Goal: Find specific page/section: Find specific page/section

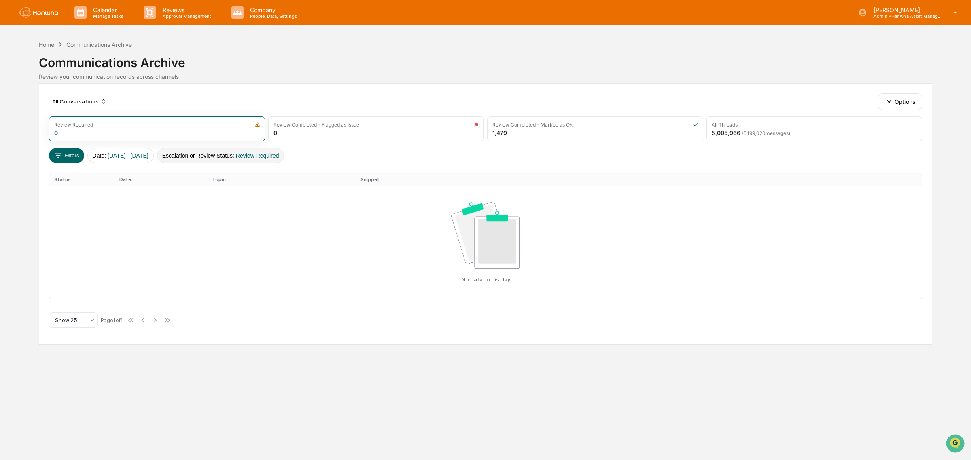
click at [244, 159] on button "Escalation or Review Status : Review Required" at bounding box center [220, 155] width 127 height 15
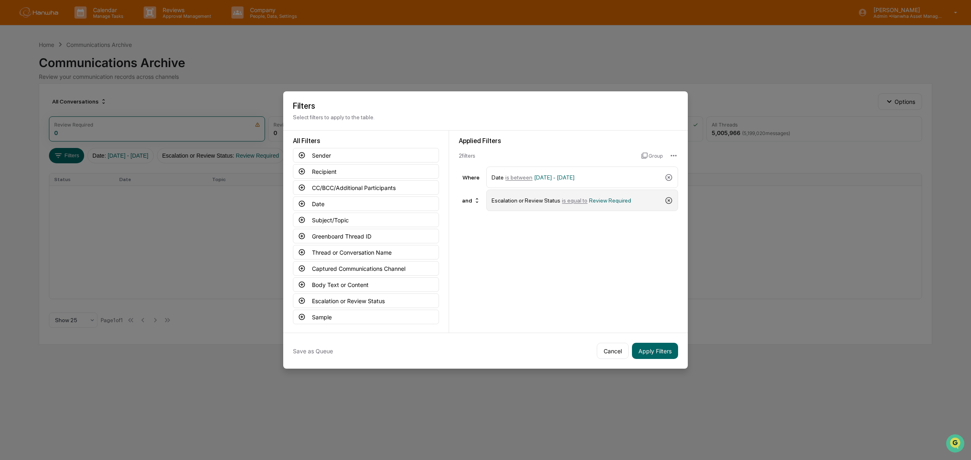
click at [668, 200] on icon at bounding box center [668, 200] width 7 height 7
click at [385, 272] on button "Captured Communications Channel" at bounding box center [366, 268] width 146 height 15
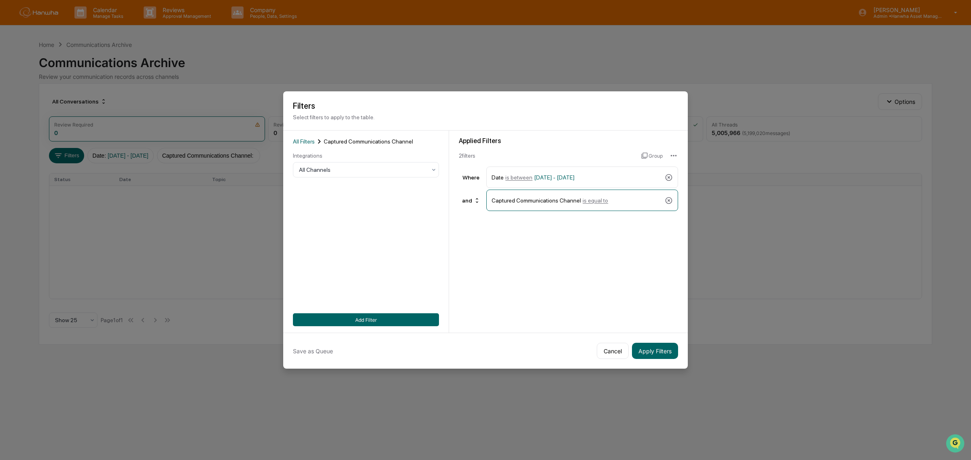
click at [332, 156] on div "Integrations" at bounding box center [366, 155] width 146 height 6
click at [334, 163] on div "All Channels" at bounding box center [366, 169] width 146 height 15
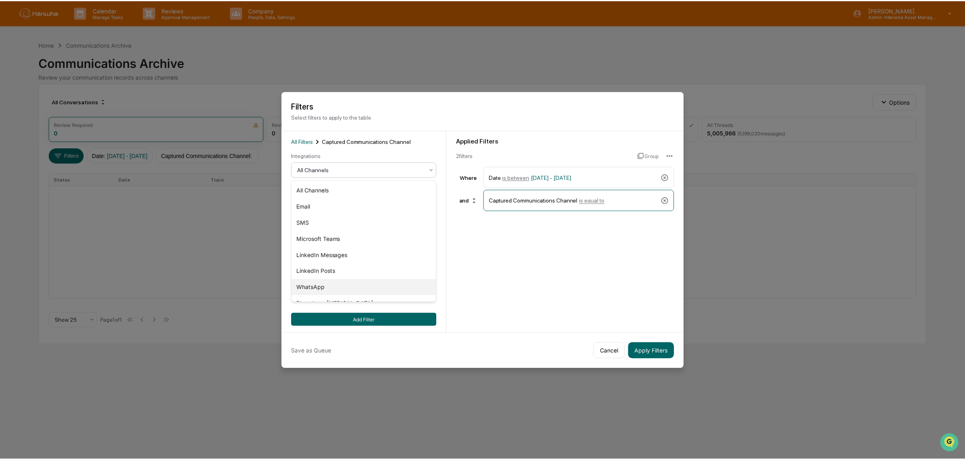
scroll to position [27, 0]
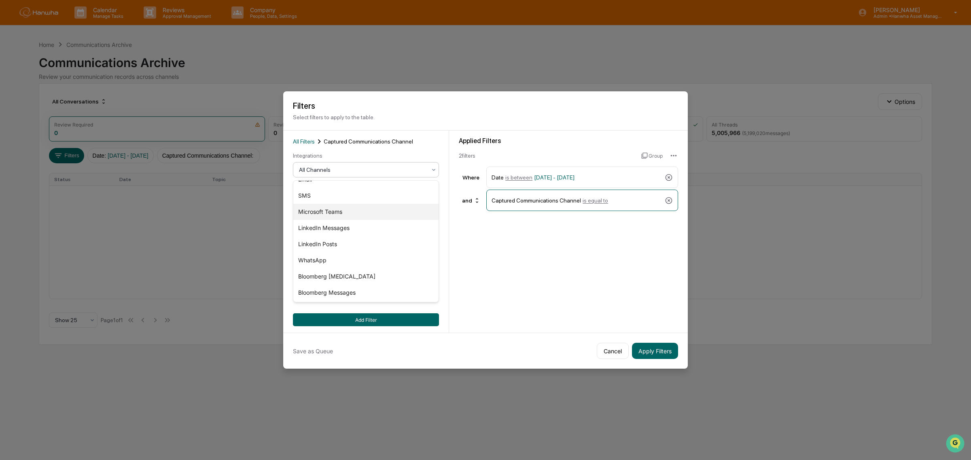
click at [341, 209] on div "Microsoft Teams" at bounding box center [365, 212] width 145 height 16
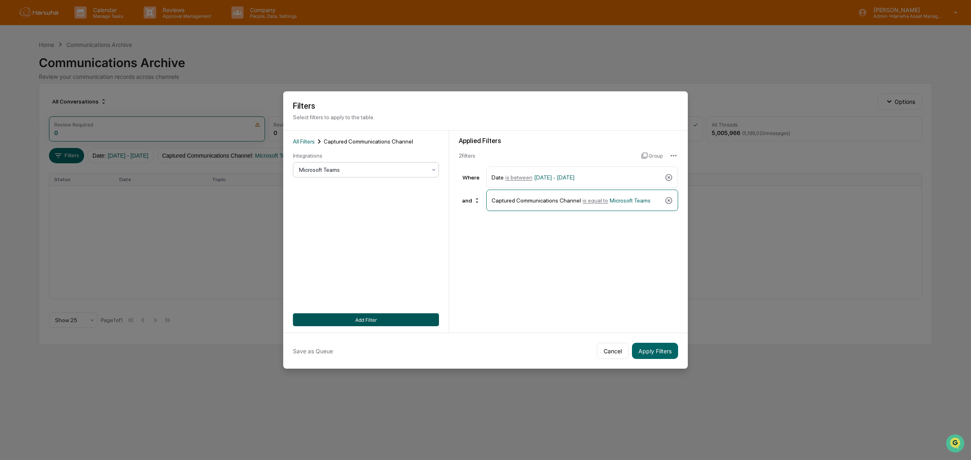
click at [388, 322] on button "Add Filter" at bounding box center [366, 319] width 146 height 13
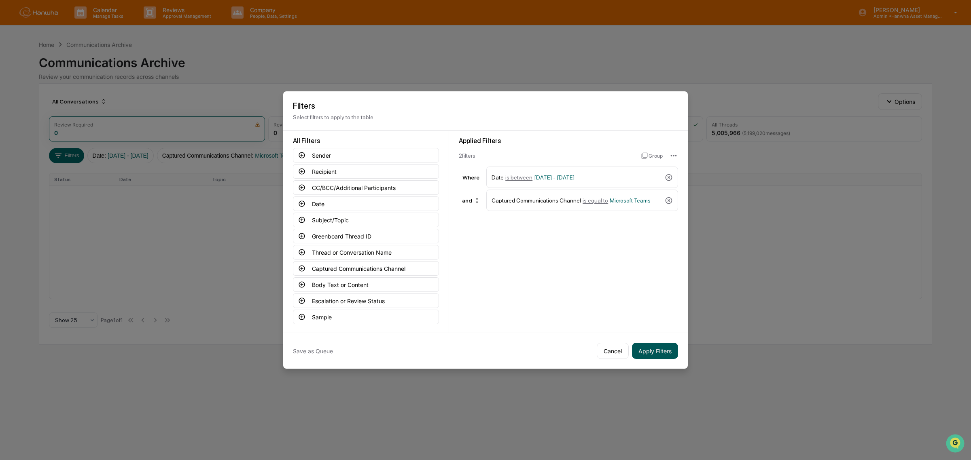
click at [654, 352] on button "Apply Filters" at bounding box center [655, 351] width 46 height 16
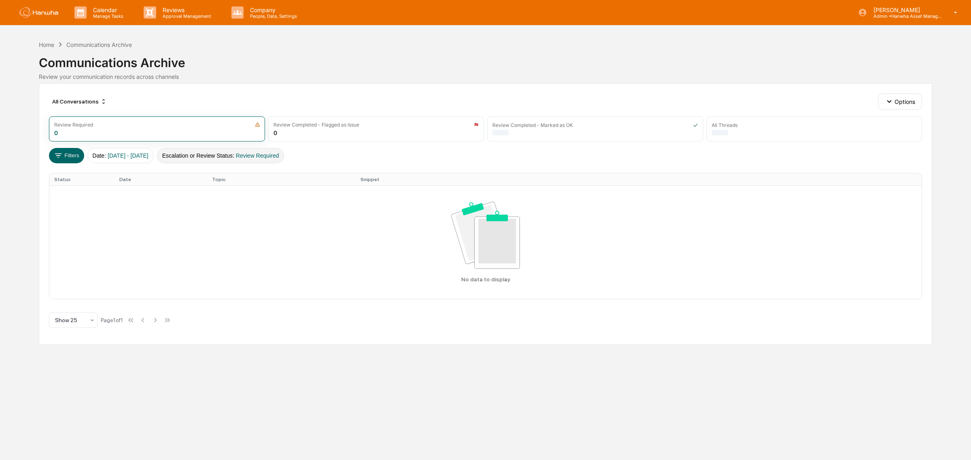
click at [244, 154] on button "Escalation or Review Status : Review Required" at bounding box center [220, 155] width 127 height 15
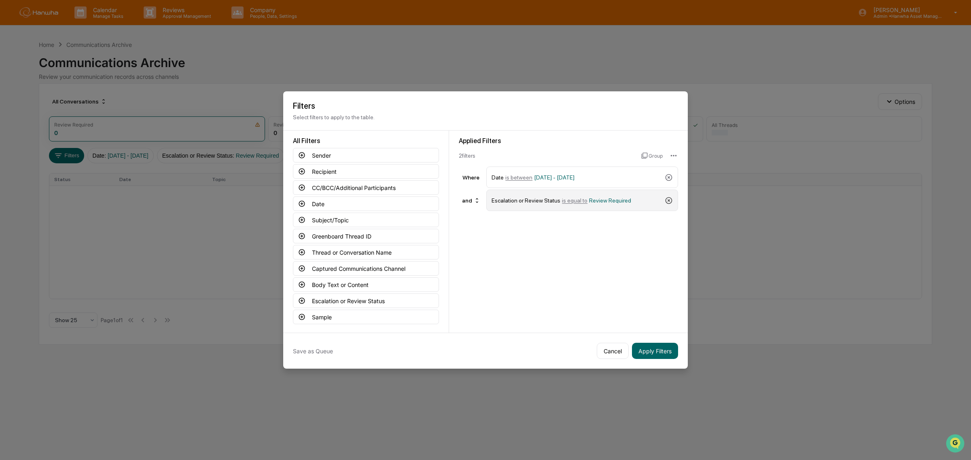
click at [668, 201] on icon at bounding box center [668, 200] width 7 height 7
click at [367, 274] on button "Captured Communications Channel" at bounding box center [366, 268] width 146 height 15
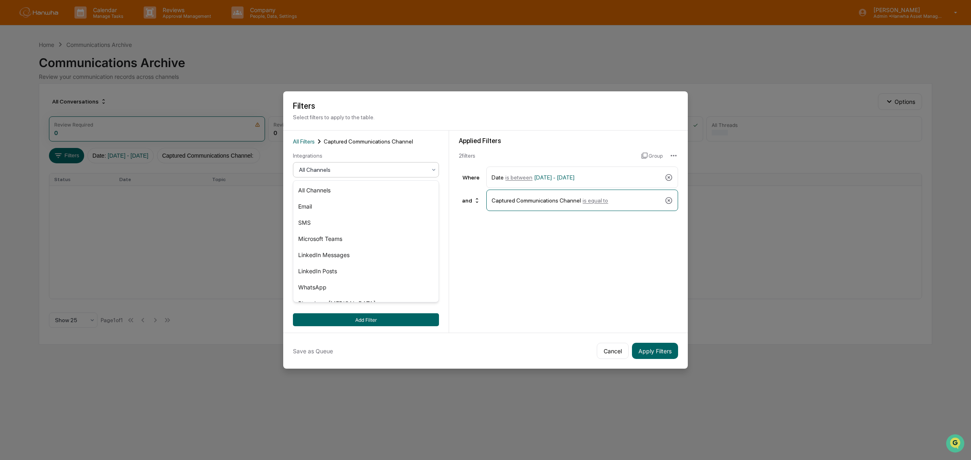
click at [372, 168] on div at bounding box center [362, 170] width 127 height 8
click at [392, 313] on button "Add Filter" at bounding box center [366, 319] width 146 height 13
click at [338, 168] on div at bounding box center [362, 170] width 127 height 8
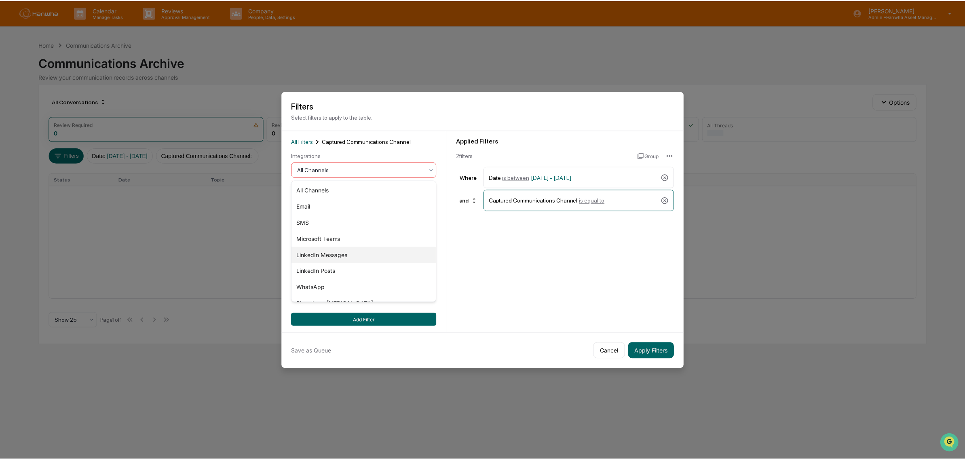
scroll to position [27, 0]
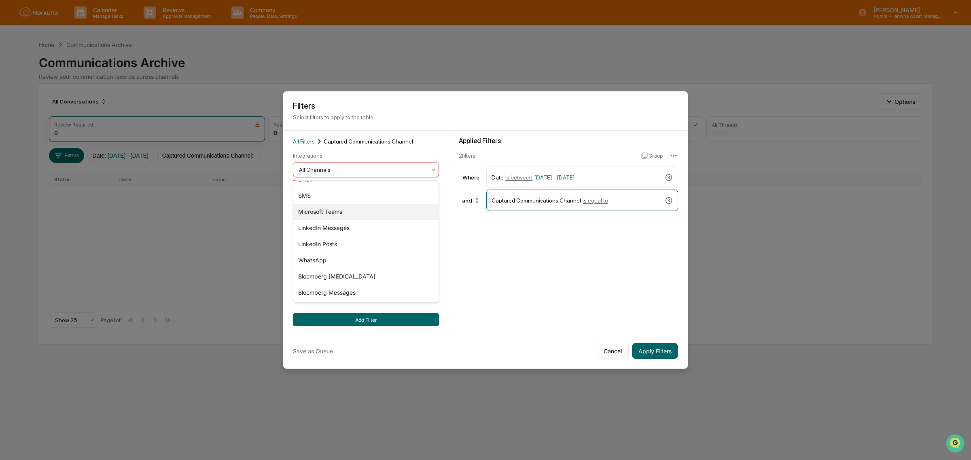
click at [336, 210] on div "Microsoft Teams" at bounding box center [365, 212] width 145 height 16
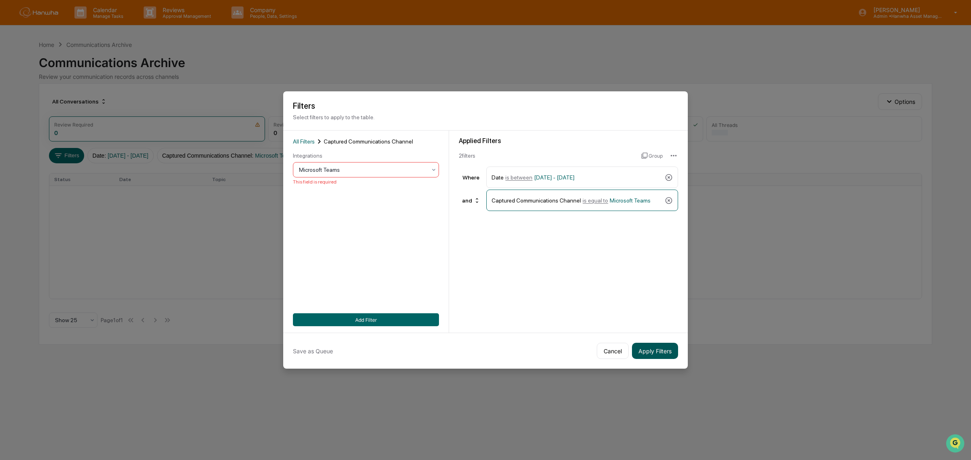
click at [662, 350] on button "Apply Filters" at bounding box center [655, 351] width 46 height 16
